Goal: Check status: Check status

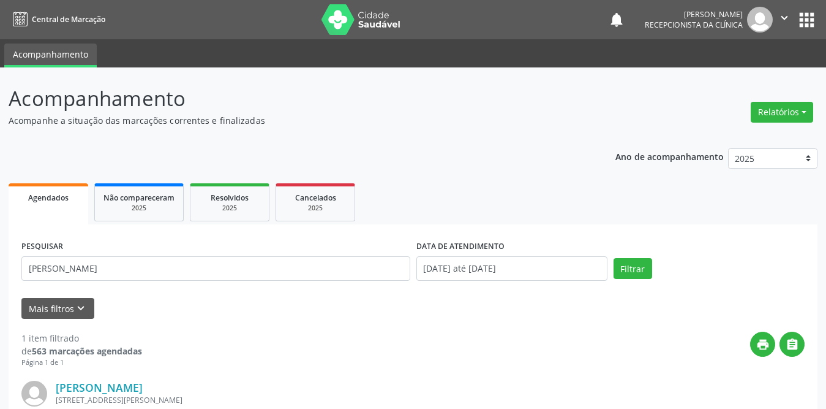
click at [1, 268] on div "Acompanhamento Acompanhe a situação das marcações correntes e finalizadas Relat…" at bounding box center [413, 310] width 826 height 487
type input "Cicera [PERSON_NAME]"
click at [647, 271] on button "Filtrar" at bounding box center [633, 268] width 39 height 21
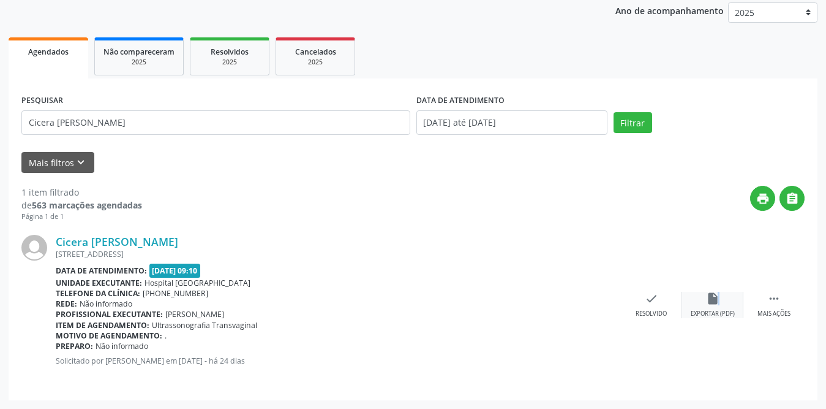
click at [717, 303] on icon "insert_drive_file" at bounding box center [712, 298] width 13 height 13
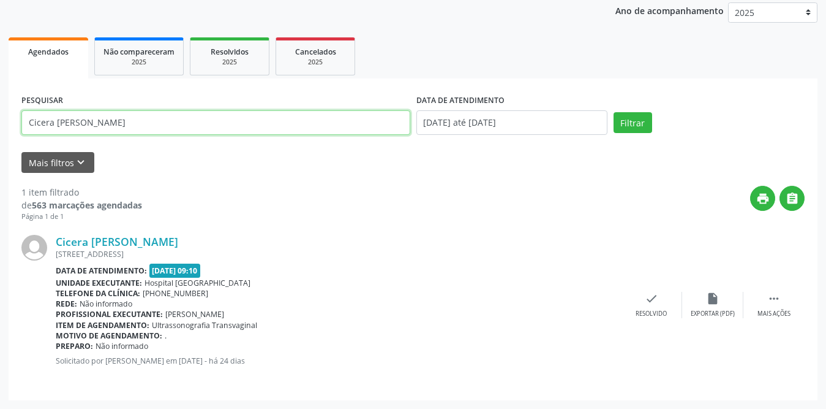
drag, startPoint x: 257, startPoint y: 129, endPoint x: 0, endPoint y: 130, distance: 256.7
click at [0, 130] on div "Acompanhamento Acompanhe a situação das marcações correntes e finalizadas Relat…" at bounding box center [413, 165] width 826 height 487
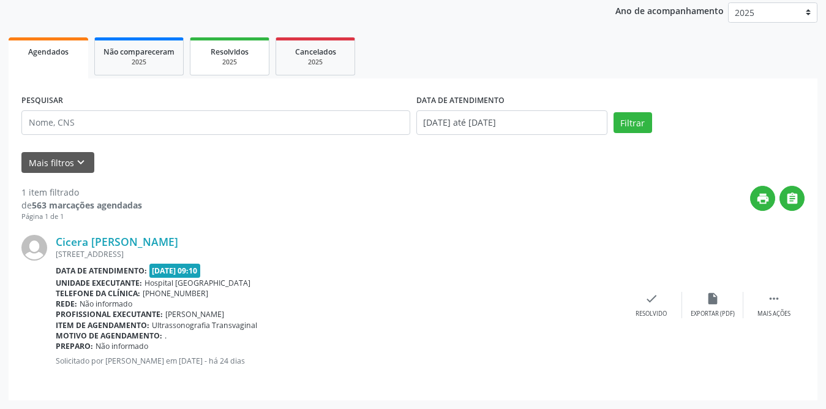
click at [243, 58] on div "2025" at bounding box center [229, 62] width 61 height 9
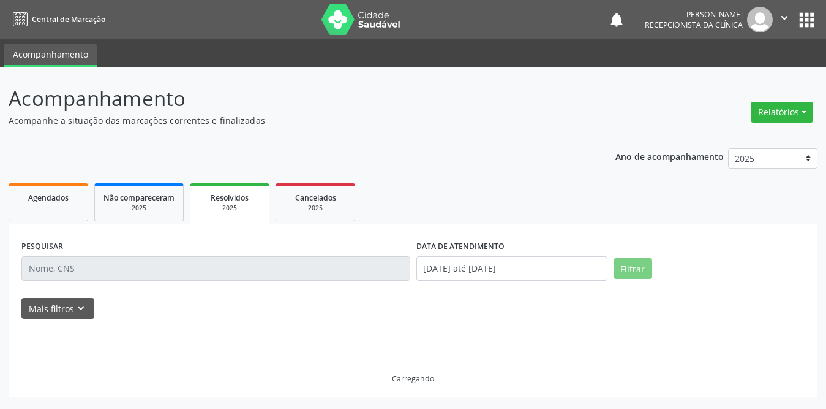
scroll to position [0, 0]
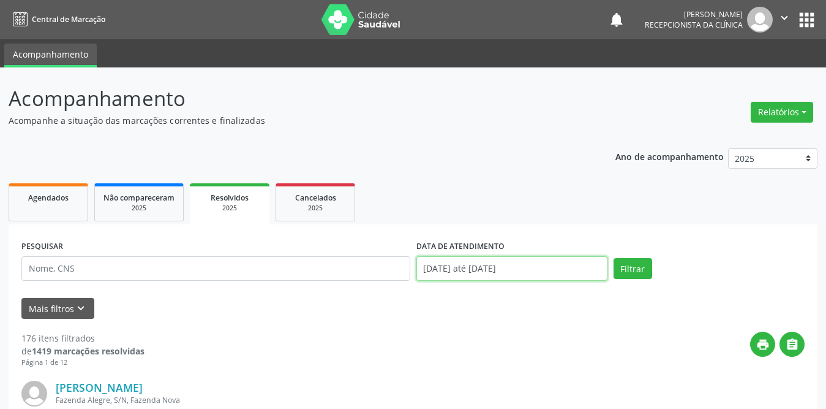
click at [523, 263] on input "[DATE] até [DATE]" at bounding box center [512, 268] width 191 height 25
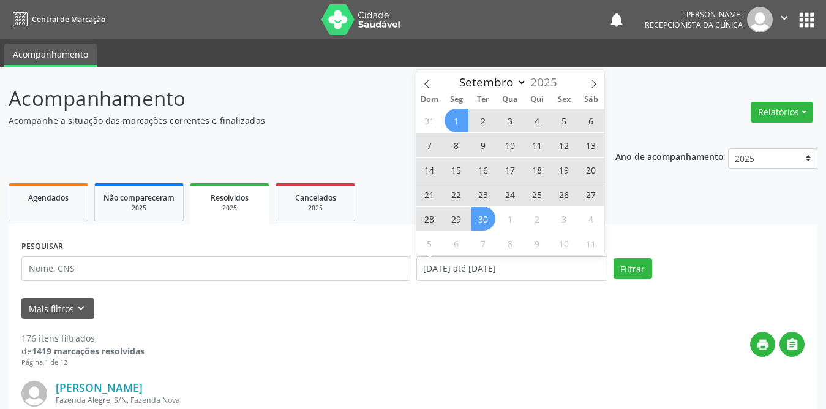
click at [458, 113] on span "1" at bounding box center [457, 120] width 24 height 24
type input "[DATE]"
click at [482, 220] on span "30" at bounding box center [484, 218] width 24 height 24
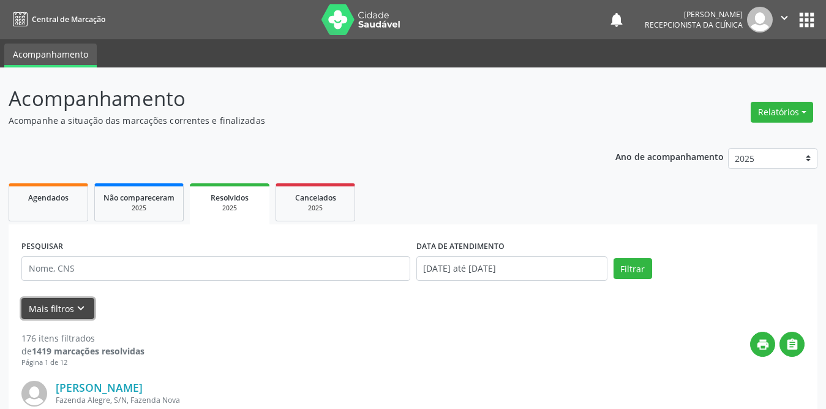
click at [70, 312] on button "Mais filtros keyboard_arrow_down" at bounding box center [57, 308] width 73 height 21
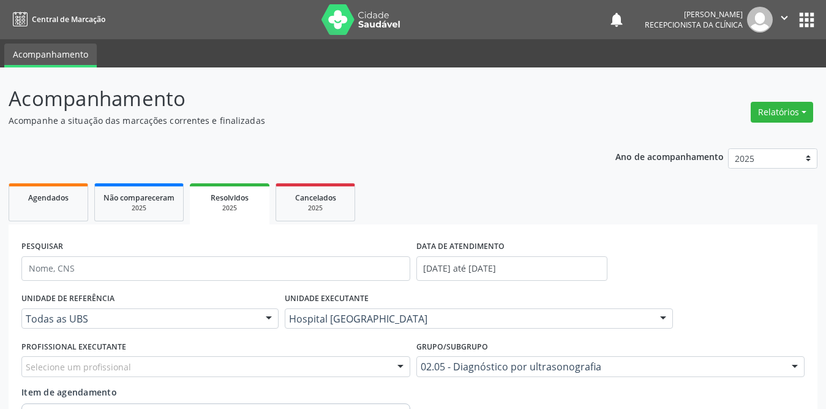
scroll to position [184, 0]
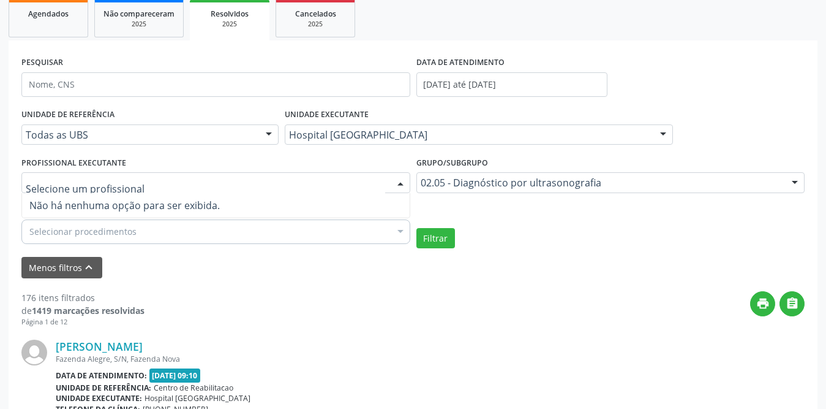
click at [279, 184] on div at bounding box center [215, 182] width 389 height 21
click at [279, 184] on input "text" at bounding box center [206, 188] width 360 height 25
click at [443, 239] on button "Filtrar" at bounding box center [436, 238] width 39 height 21
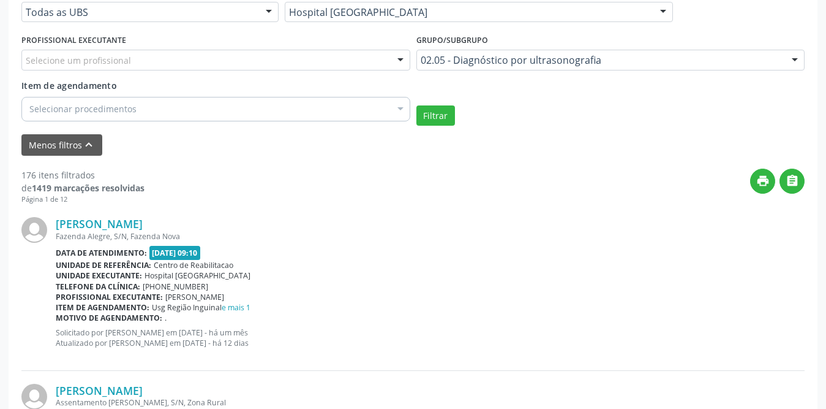
scroll to position [368, 0]
